Goal: Task Accomplishment & Management: Use online tool/utility

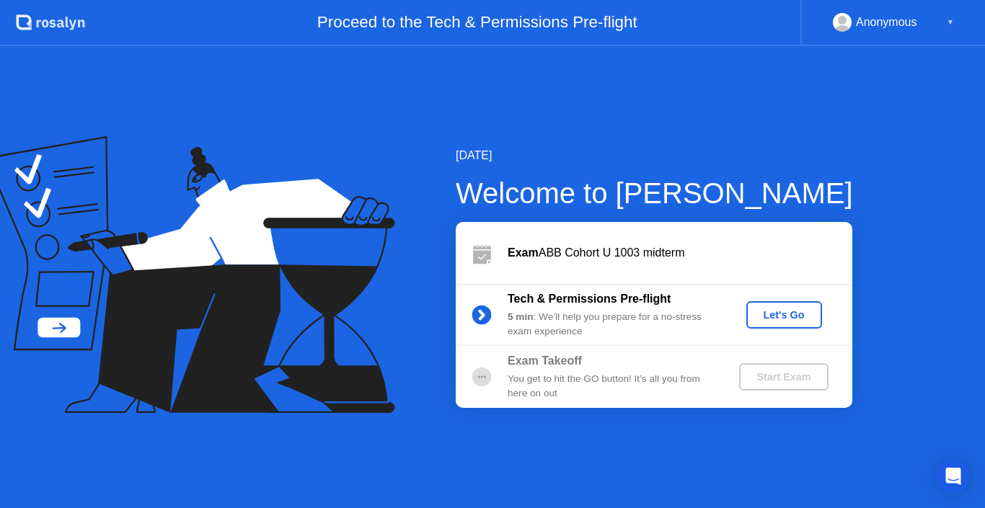
click at [768, 309] on div "Let's Go" at bounding box center [784, 315] width 64 height 12
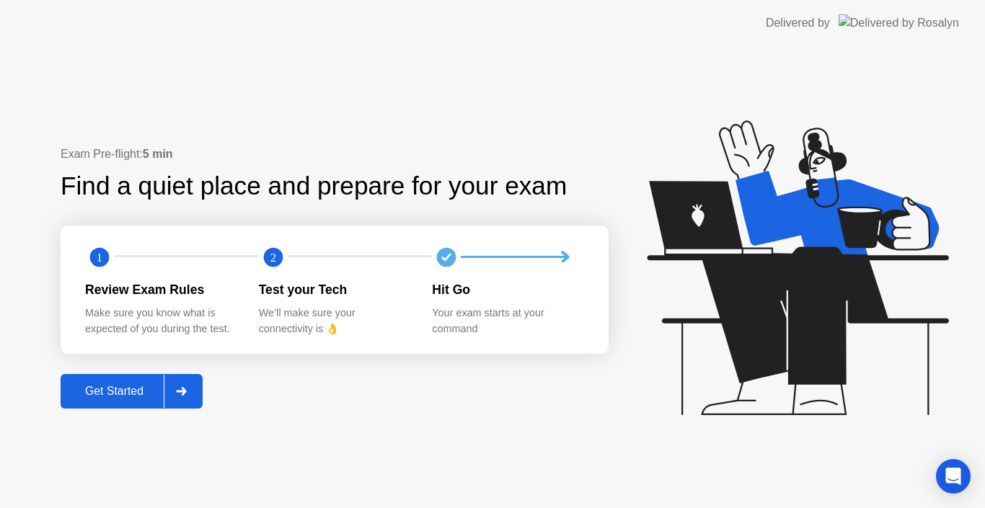
click at [185, 385] on div at bounding box center [181, 391] width 35 height 33
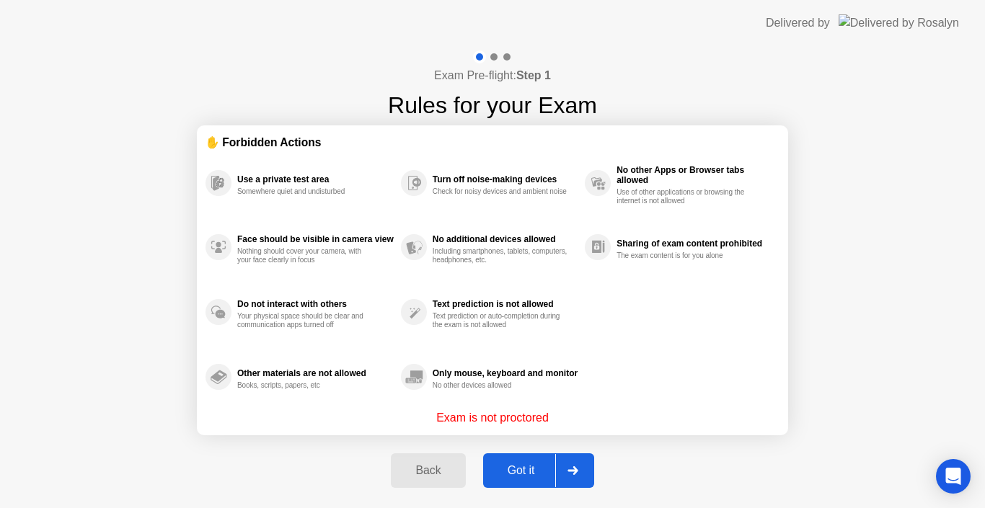
click at [514, 467] on div "Got it" at bounding box center [521, 470] width 68 height 13
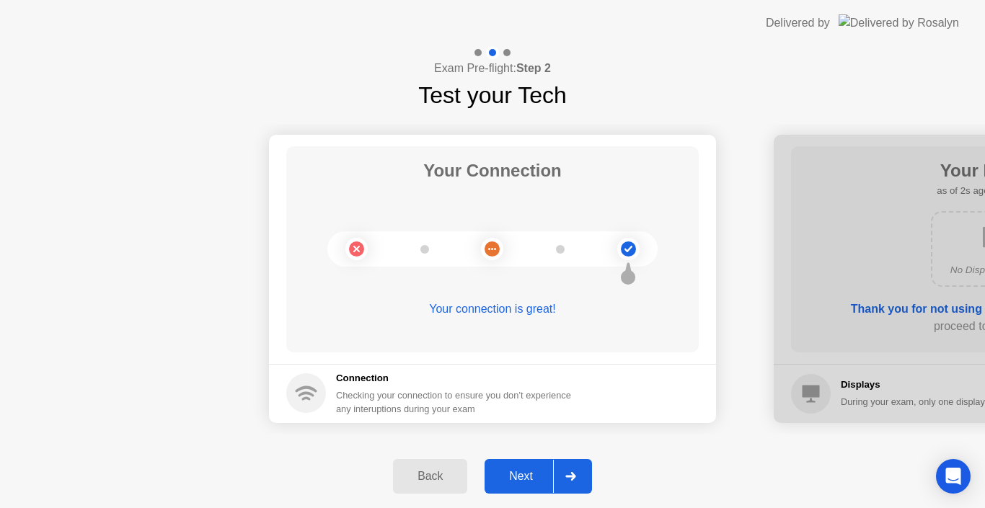
click at [558, 479] on div at bounding box center [570, 476] width 35 height 33
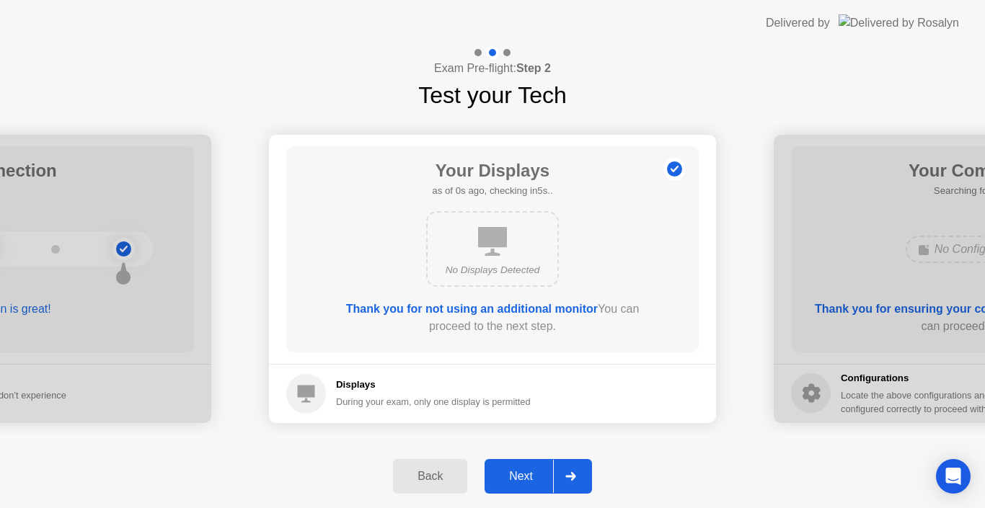
click at [558, 479] on div at bounding box center [570, 476] width 35 height 33
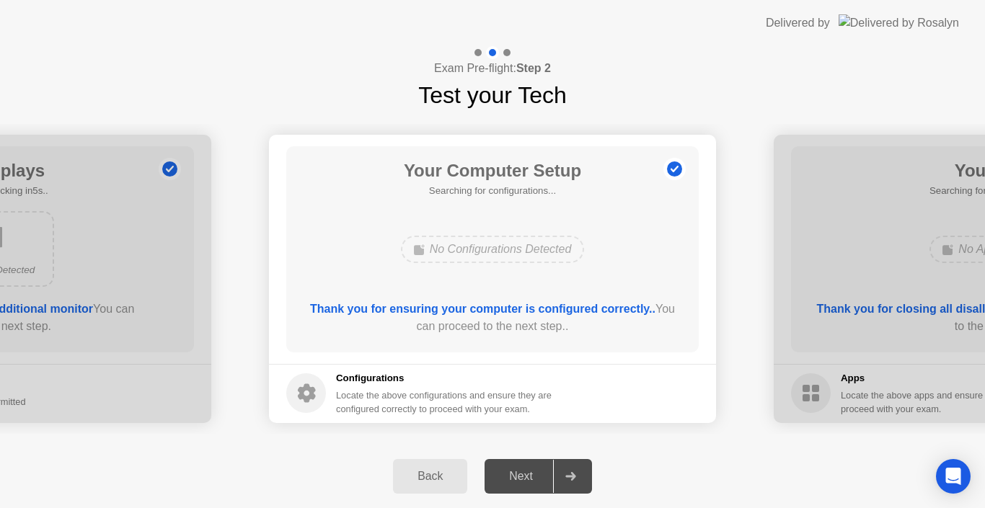
click at [558, 479] on div at bounding box center [570, 476] width 35 height 33
click at [411, 381] on h5 "Configurations" at bounding box center [445, 378] width 218 height 14
click at [523, 479] on div "Next" at bounding box center [521, 476] width 64 height 13
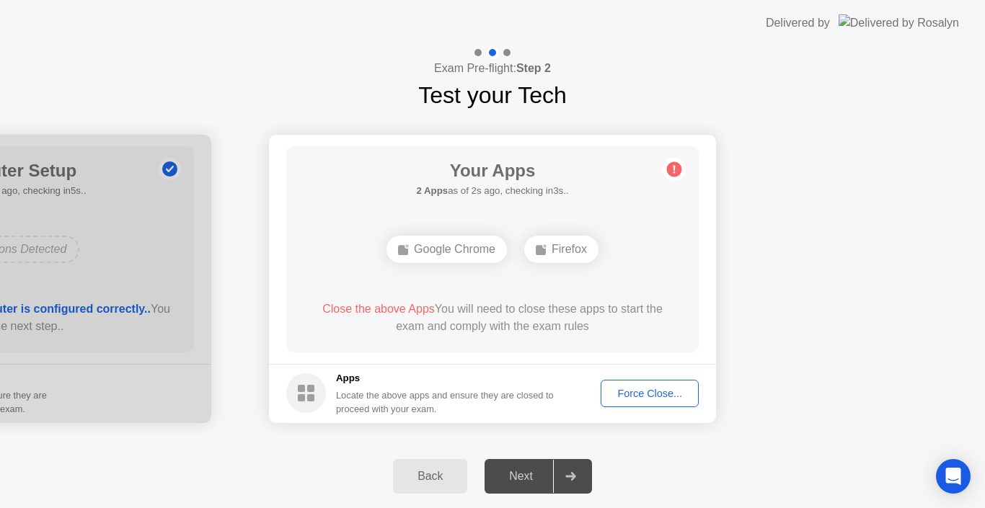
click at [622, 394] on div "Force Close..." at bounding box center [650, 394] width 88 height 12
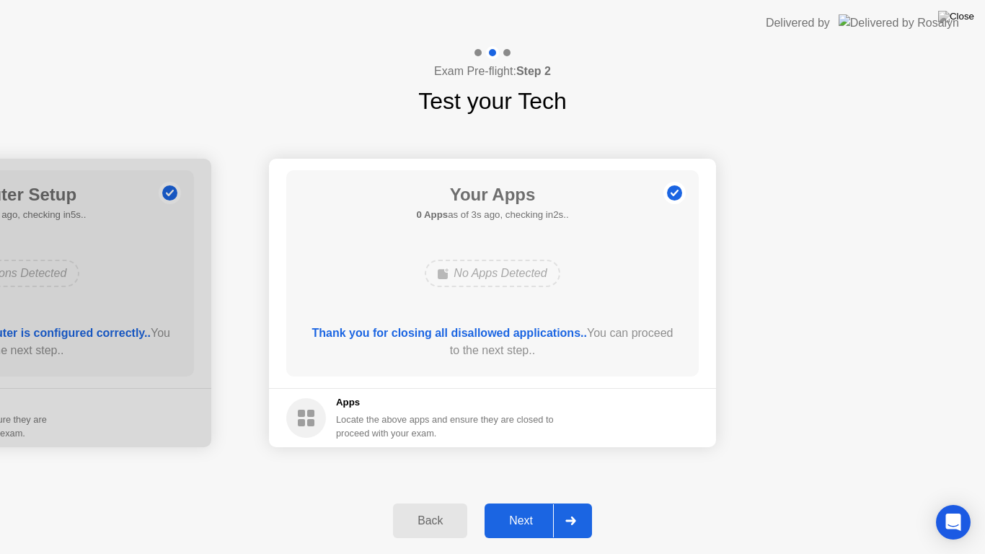
click at [505, 508] on div "Next" at bounding box center [521, 520] width 64 height 13
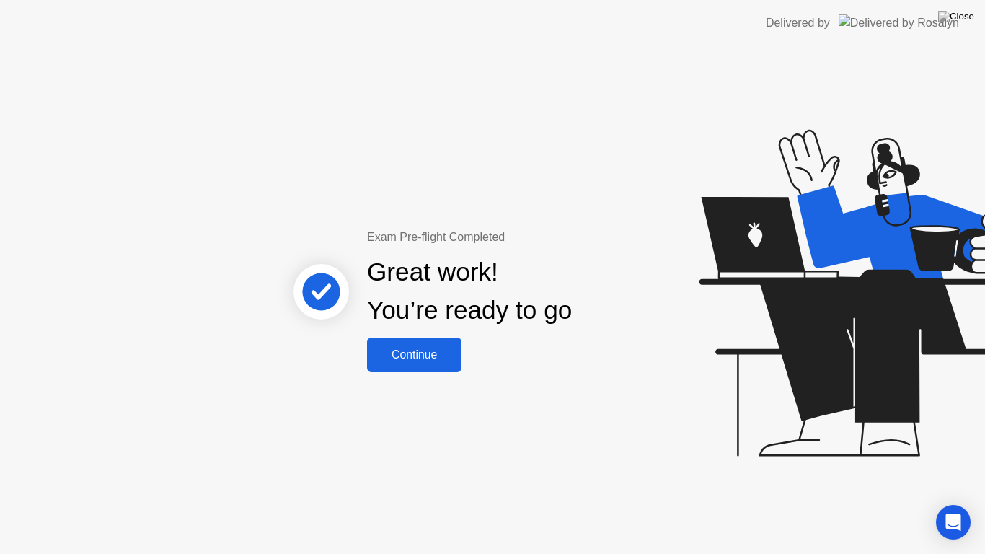
click at [438, 363] on button "Continue" at bounding box center [414, 354] width 94 height 35
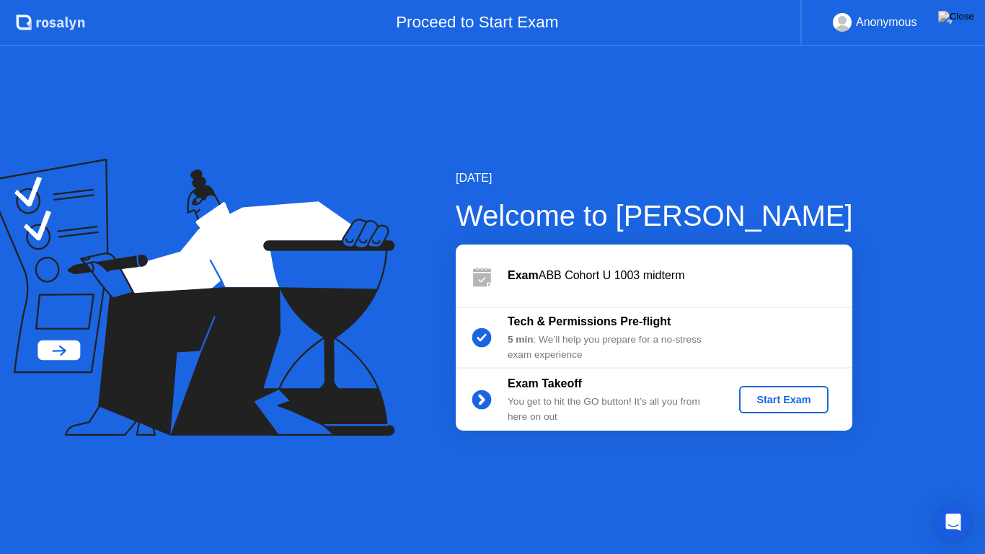
click at [785, 394] on div "Start Exam" at bounding box center [783, 400] width 77 height 12
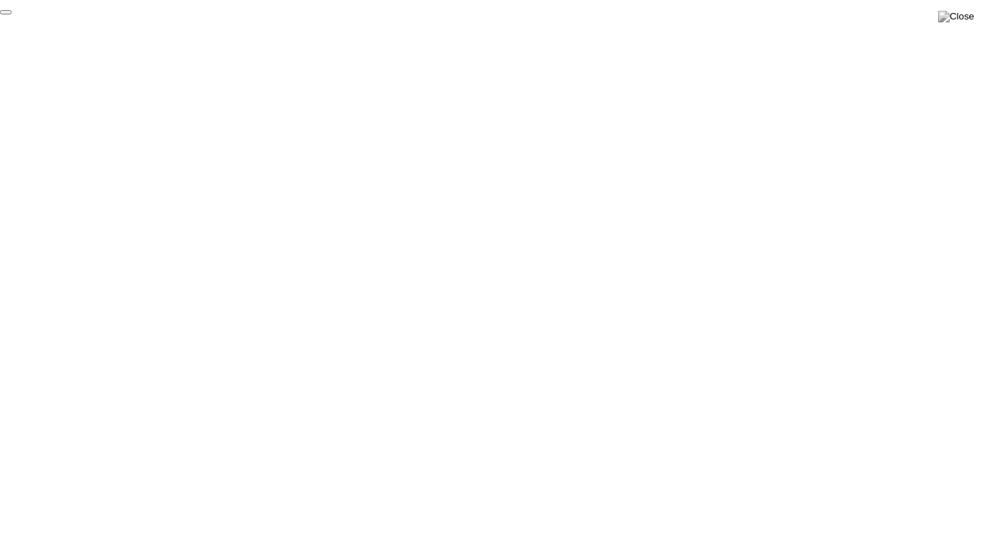
click at [12, 14] on button "End Proctoring Session" at bounding box center [6, 12] width 12 height 4
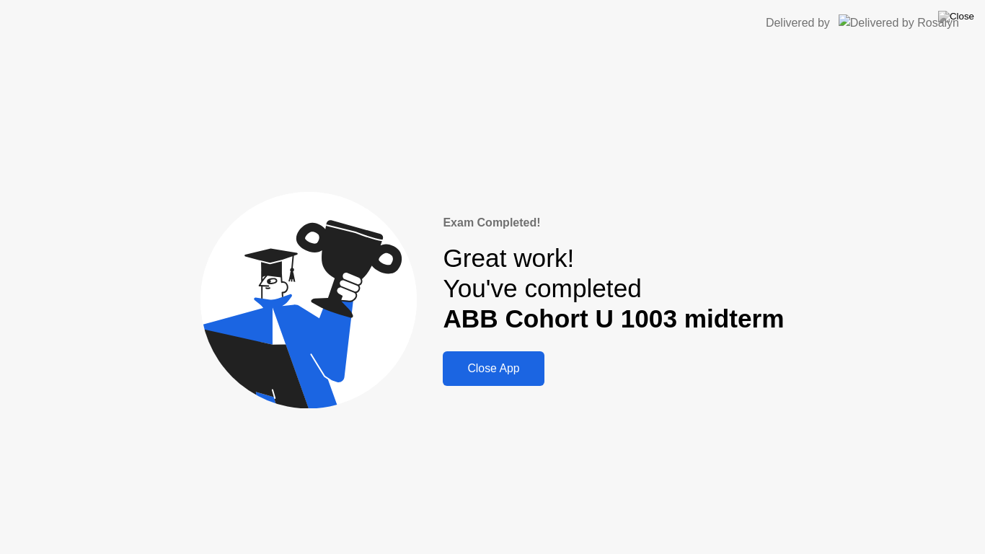
click at [539, 357] on button "Close App" at bounding box center [493, 368] width 101 height 35
